Goal: Connect with others: Connect with others

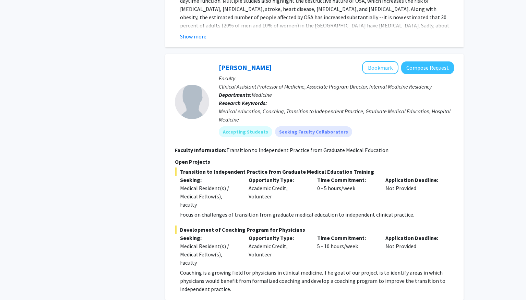
scroll to position [4946, 0]
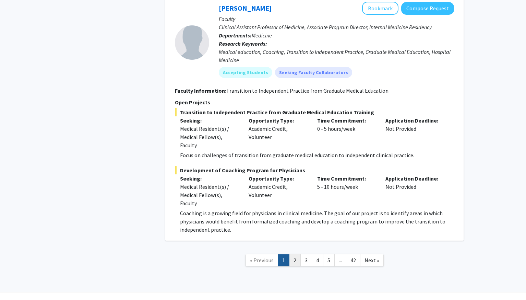
click at [296, 254] on link "2" at bounding box center [295, 260] width 12 height 12
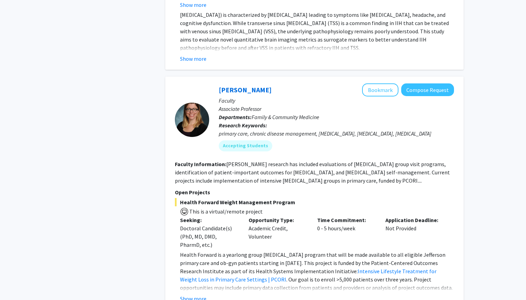
scroll to position [2833, 0]
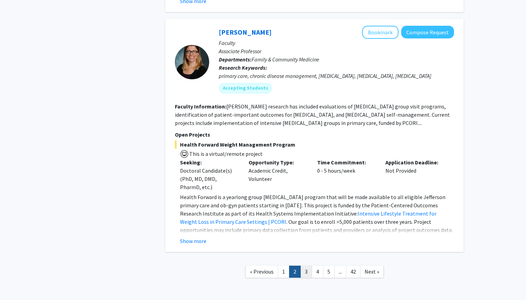
click at [308, 265] on link "3" at bounding box center [306, 271] width 12 height 12
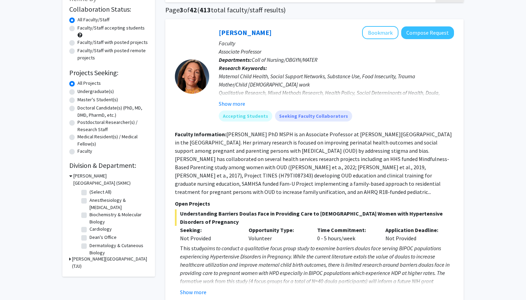
scroll to position [51, 0]
click at [93, 203] on label "Anesthesiology & Perioperative Medicine" at bounding box center [118, 203] width 57 height 14
click at [93, 200] on input "Anesthesiology & Perioperative Medicine" at bounding box center [92, 198] width 4 height 4
checkbox input "true"
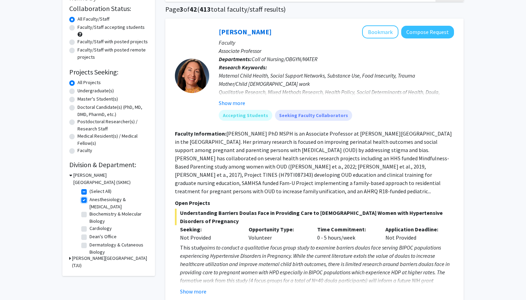
checkbox input "true"
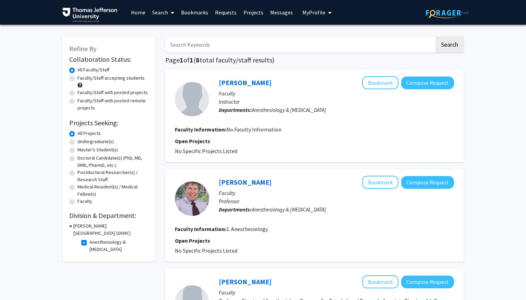
click at [75, 228] on h3 "Sidney Kimmel Medical College (SKMC)" at bounding box center [110, 229] width 75 height 14
click at [75, 228] on h3 "Sidney Kimmel Medical College (SKMC)" at bounding box center [110, 229] width 76 height 14
click at [90, 243] on label "Anesthesiology & Perioperative Medicine" at bounding box center [118, 245] width 57 height 14
click at [90, 243] on input "Anesthesiology & Perioperative Medicine" at bounding box center [92, 240] width 4 height 4
checkbox input "false"
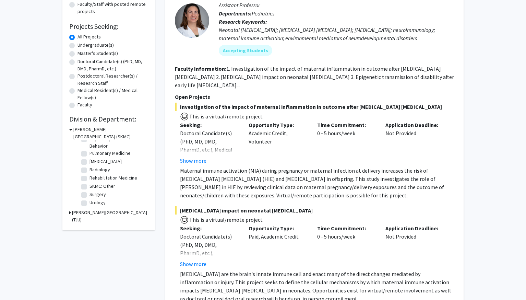
scroll to position [97, 0]
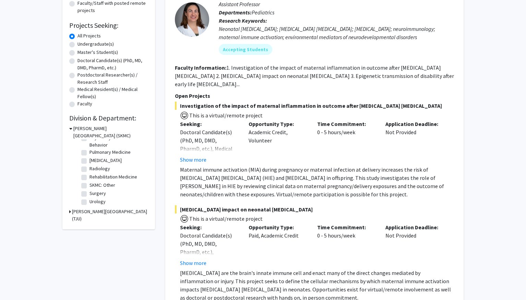
click at [88, 195] on fg-checkbox "Surgery Surgery" at bounding box center [113, 194] width 65 height 8
click at [90, 193] on label "Surgery" at bounding box center [98, 193] width 16 height 7
click at [90, 193] on input "Surgery" at bounding box center [92, 192] width 4 height 4
checkbox input "true"
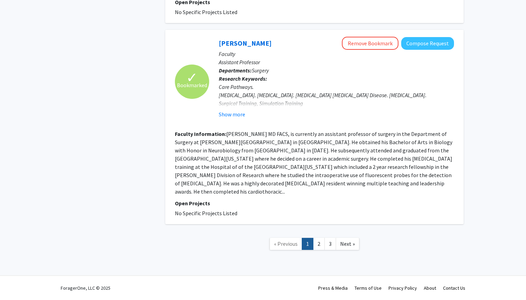
scroll to position [1181, 0]
click at [206, 192] on fg-read-more "Olugbenga T. Okusanya MD FACS, is currently an assistant professor of surgery i…" at bounding box center [313, 162] width 277 height 64
click at [321, 242] on link "2" at bounding box center [319, 244] width 12 height 12
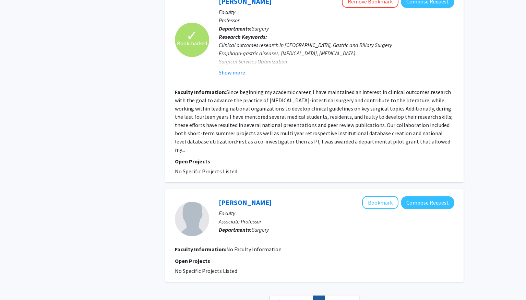
scroll to position [1203, 0]
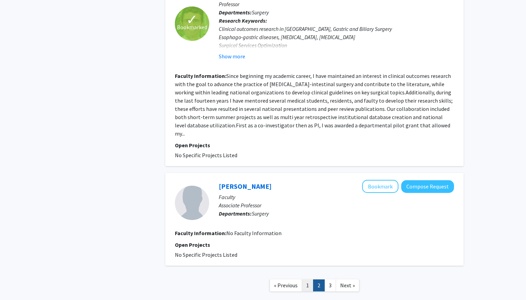
click at [310, 279] on link "1" at bounding box center [308, 285] width 12 height 12
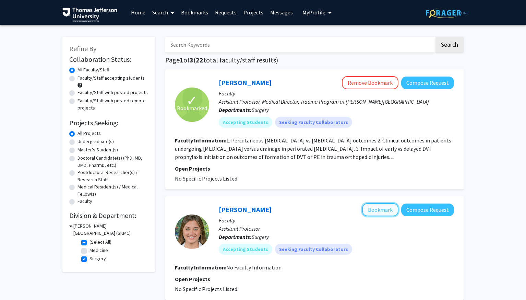
click at [381, 210] on button "Bookmark" at bounding box center [380, 209] width 36 height 13
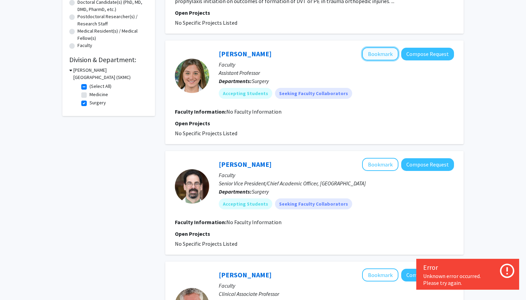
scroll to position [162, 0]
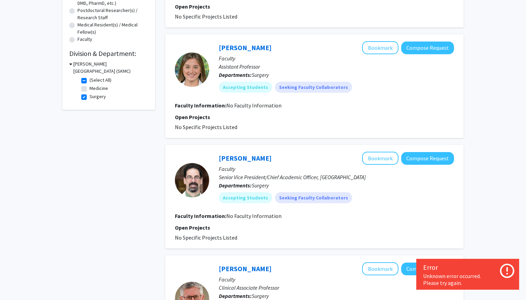
click at [378, 57] on p "Faculty" at bounding box center [336, 58] width 235 height 8
click at [378, 51] on button "Bookmark" at bounding box center [380, 47] width 36 height 13
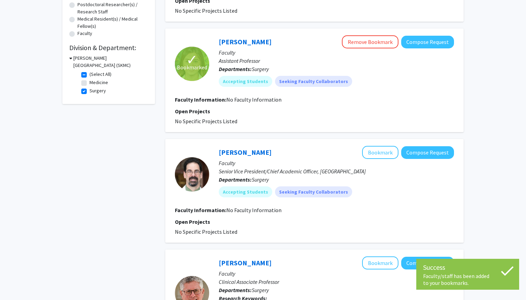
scroll to position [169, 0]
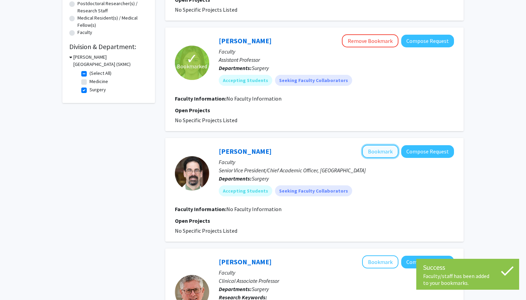
click at [387, 148] on button "Bookmark" at bounding box center [380, 151] width 36 height 13
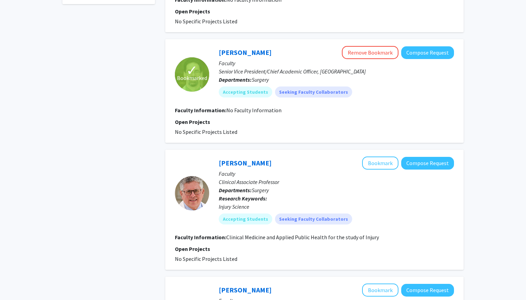
scroll to position [0, 0]
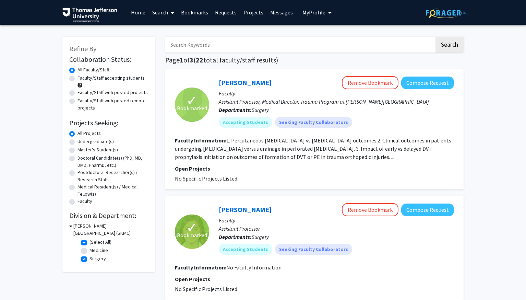
click at [198, 11] on link "Bookmarks" at bounding box center [195, 12] width 34 height 24
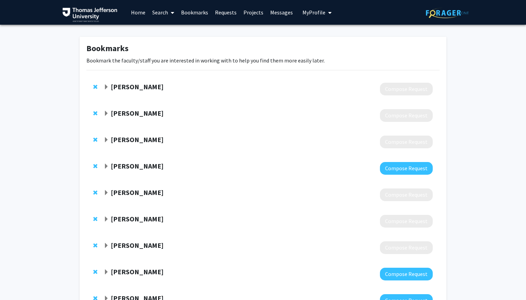
click at [108, 164] on span "Expand Anirrudh Kohil Bookmark" at bounding box center [106, 166] width 5 height 5
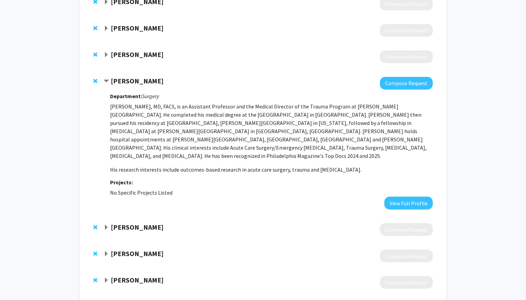
scroll to position [86, 0]
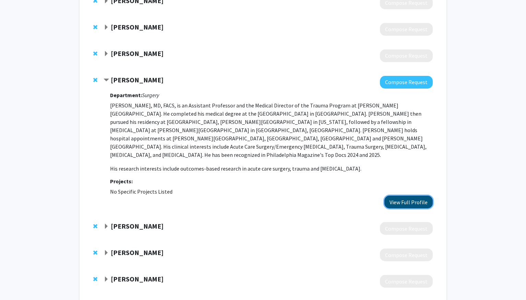
click at [390, 195] on button "View Full Profile" at bounding box center [408, 201] width 48 height 13
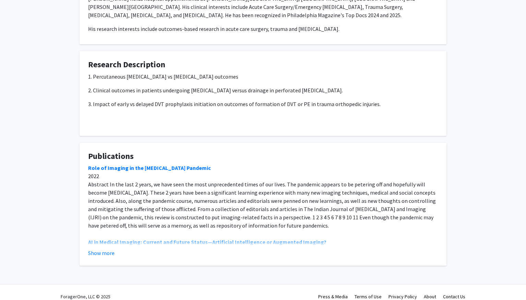
scroll to position [194, 0]
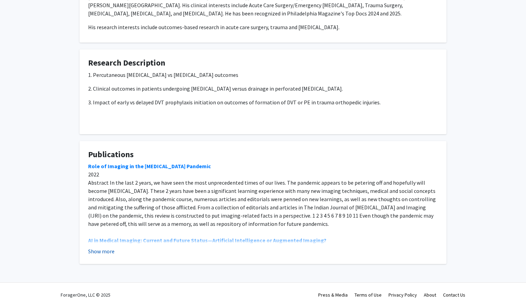
click at [109, 247] on button "Show more" at bounding box center [101, 251] width 26 height 8
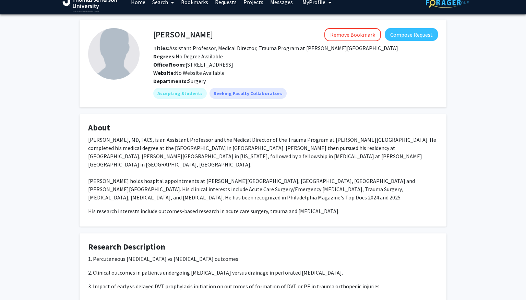
scroll to position [0, 0]
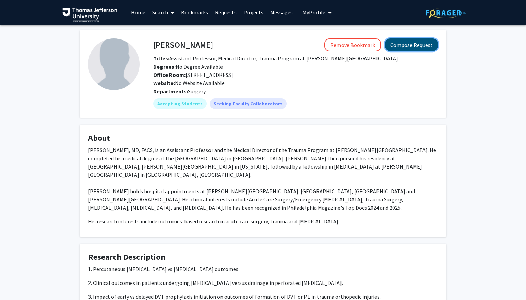
click at [422, 47] on button "Compose Request" at bounding box center [411, 44] width 53 height 13
